Goal: Find specific page/section: Find specific page/section

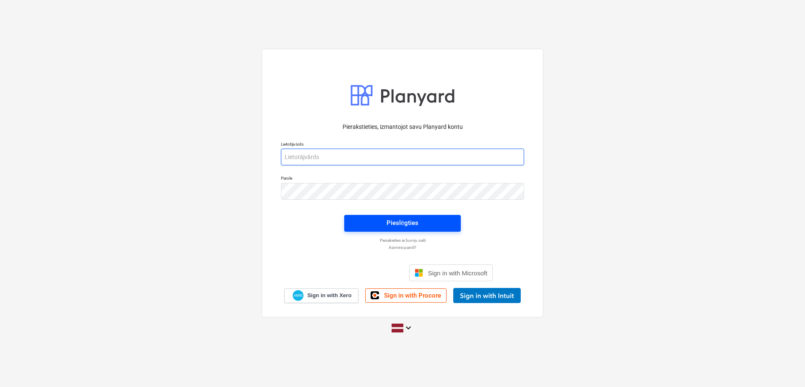
type input "[PERSON_NAME][EMAIL_ADDRESS][DOMAIN_NAME]"
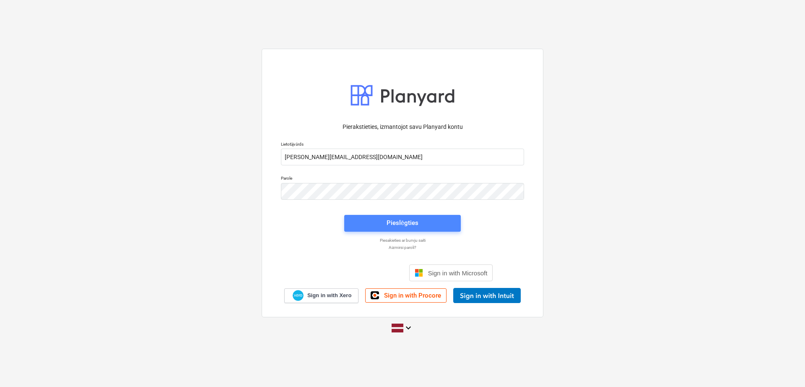
click at [402, 223] on div "Pieslēgties" at bounding box center [403, 222] width 32 height 11
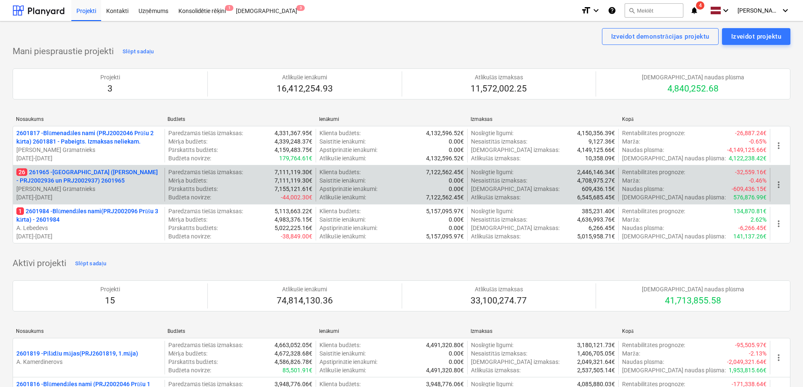
click at [61, 179] on p "26 261965 - [GEOGRAPHIC_DATA] ([PERSON_NAME] - PRJ2002936 un PRJ2002937) 2601965" at bounding box center [88, 176] width 145 height 17
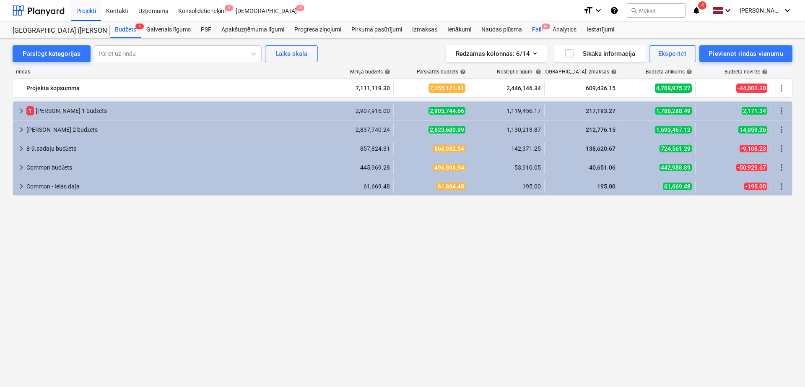
click at [537, 33] on div "Faili 9+" at bounding box center [537, 29] width 21 height 17
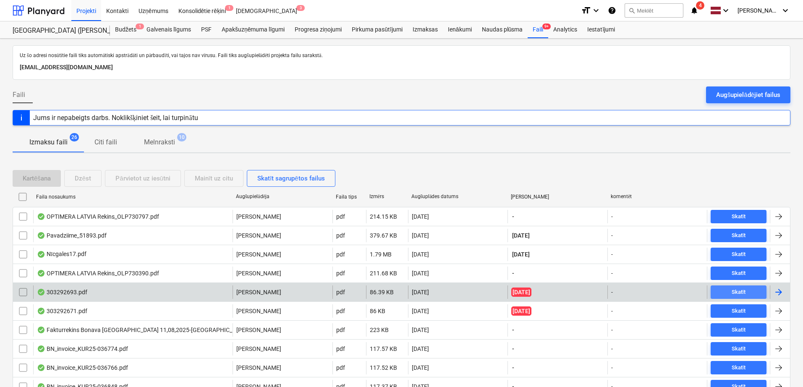
click at [739, 292] on div "Skatīt" at bounding box center [738, 292] width 14 height 10
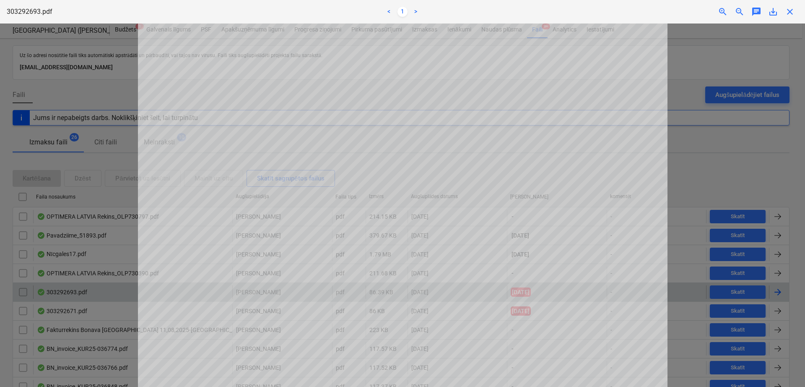
click at [788, 15] on span "close" at bounding box center [790, 12] width 10 height 10
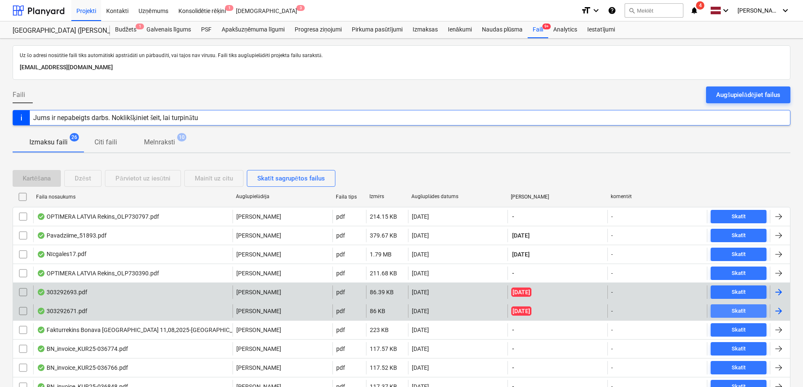
click at [730, 312] on span "Skatīt" at bounding box center [738, 311] width 49 height 10
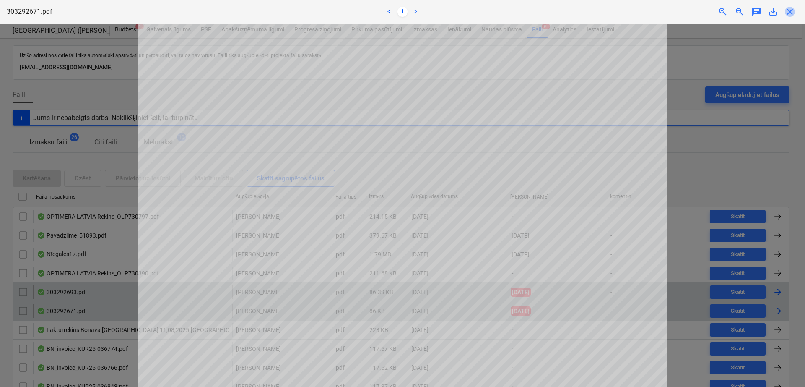
click at [791, 10] on span "close" at bounding box center [790, 12] width 10 height 10
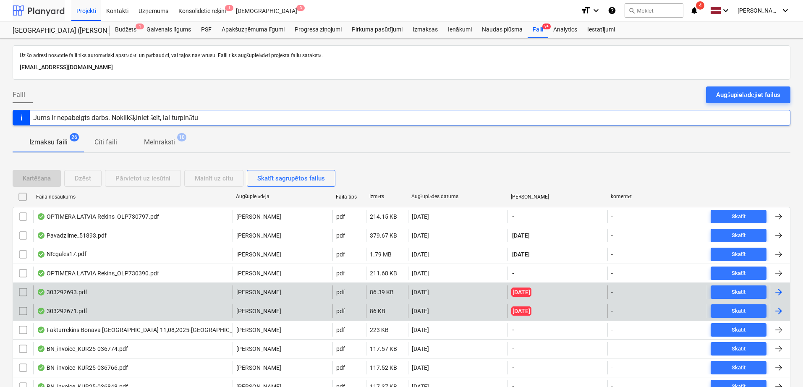
click at [47, 8] on div at bounding box center [39, 10] width 52 height 21
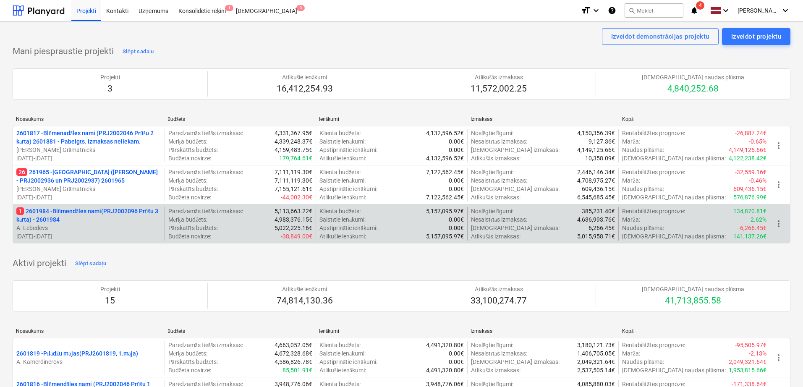
click at [84, 215] on p "1 2601984 - Blūmendāles nami(PRJ2002096 Prūšu 3 kārta) - 2601984" at bounding box center [88, 215] width 145 height 17
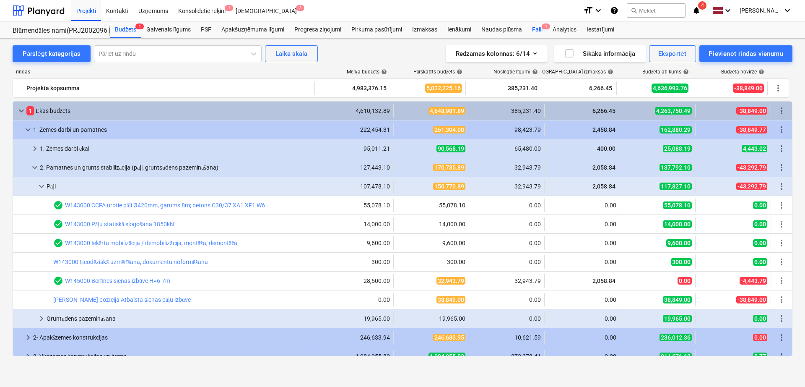
click at [542, 26] on span "1" at bounding box center [546, 26] width 8 height 6
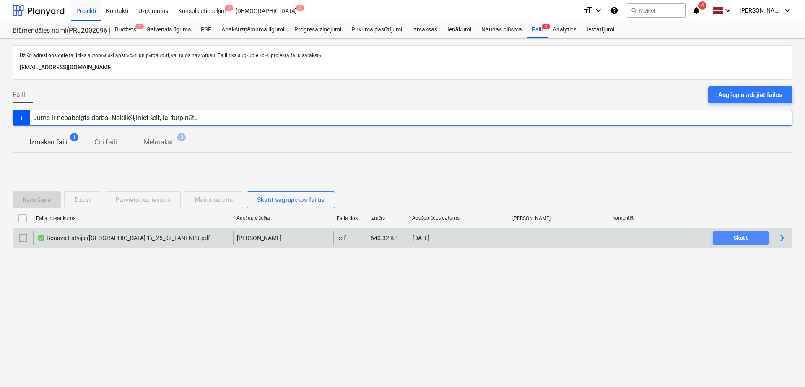
click at [726, 234] on span "Skatīt" at bounding box center [741, 238] width 49 height 10
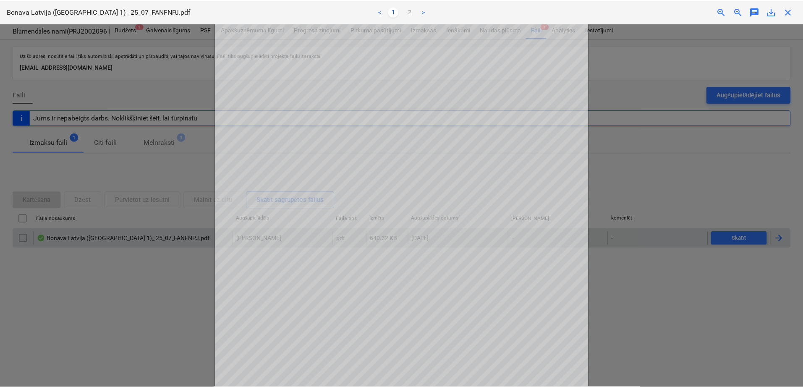
scroll to position [10, 0]
click at [411, 10] on link "2" at bounding box center [411, 12] width 10 height 10
click at [790, 15] on span "close" at bounding box center [790, 12] width 10 height 10
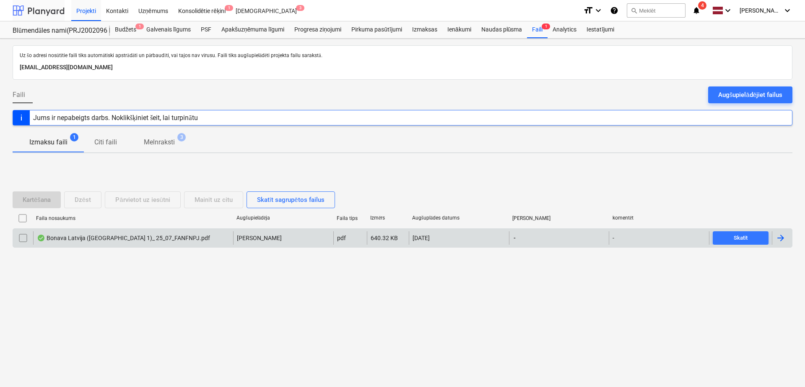
click at [42, 9] on div at bounding box center [39, 10] width 52 height 21
